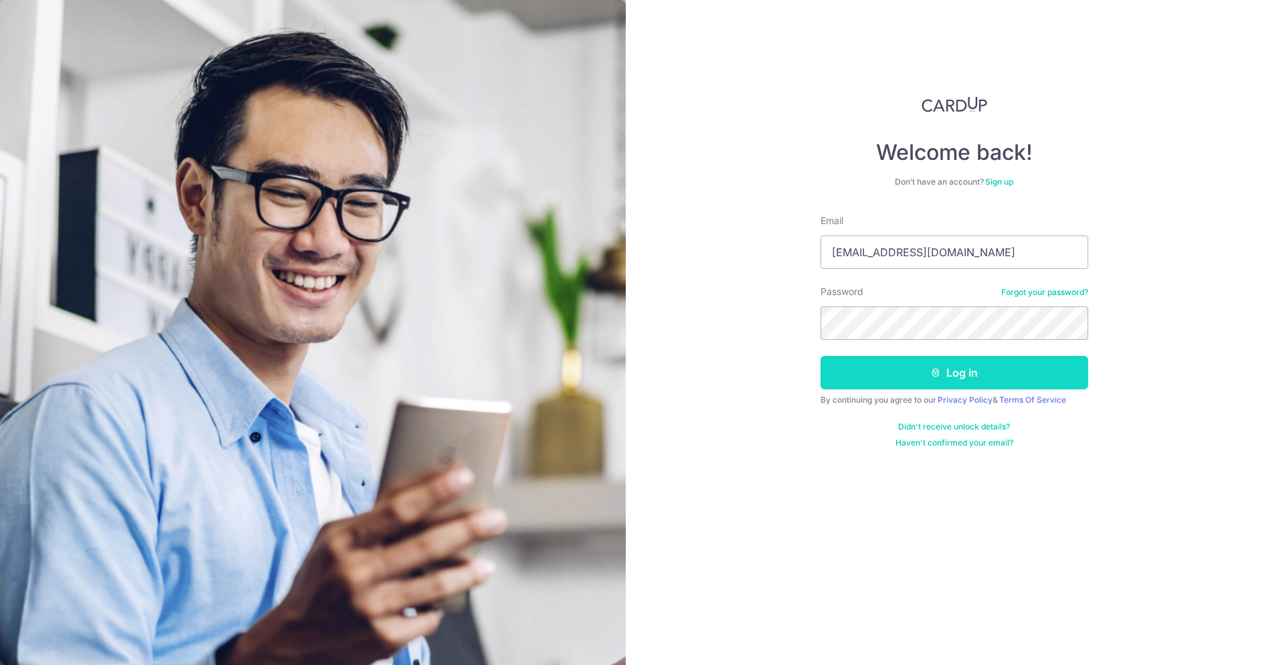
click at [987, 383] on button "Log in" at bounding box center [955, 372] width 268 height 33
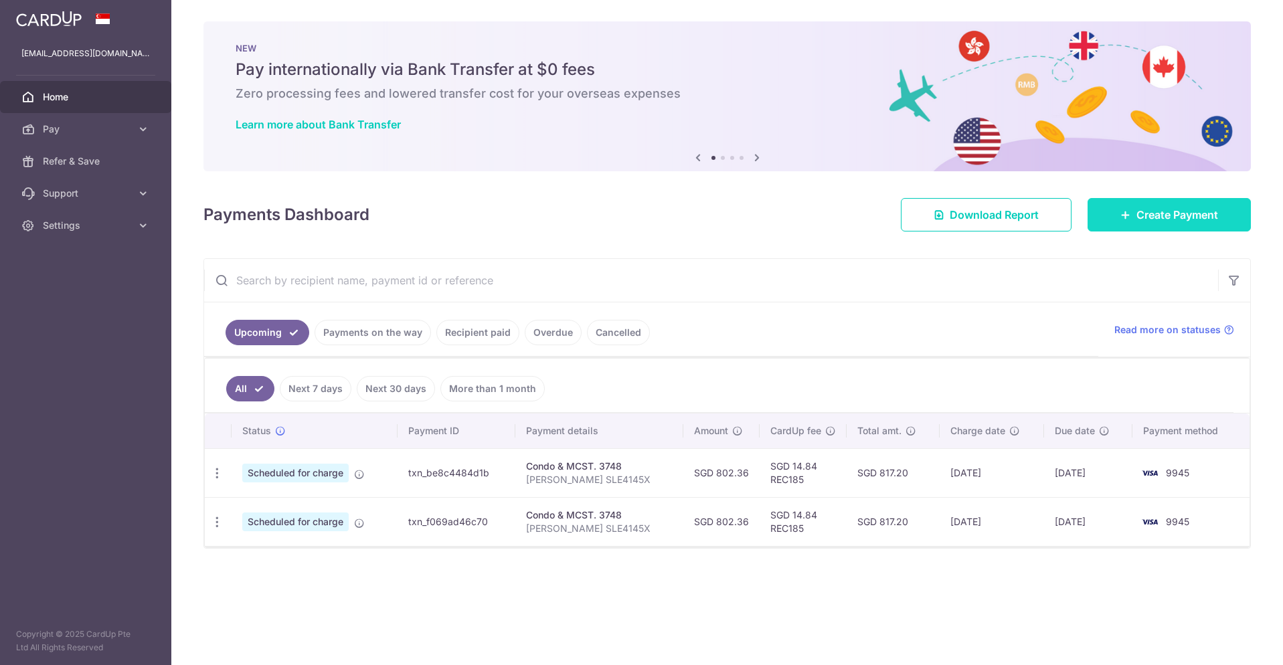
click at [1107, 216] on link "Create Payment" at bounding box center [1169, 214] width 163 height 33
